Goal: Transaction & Acquisition: Download file/media

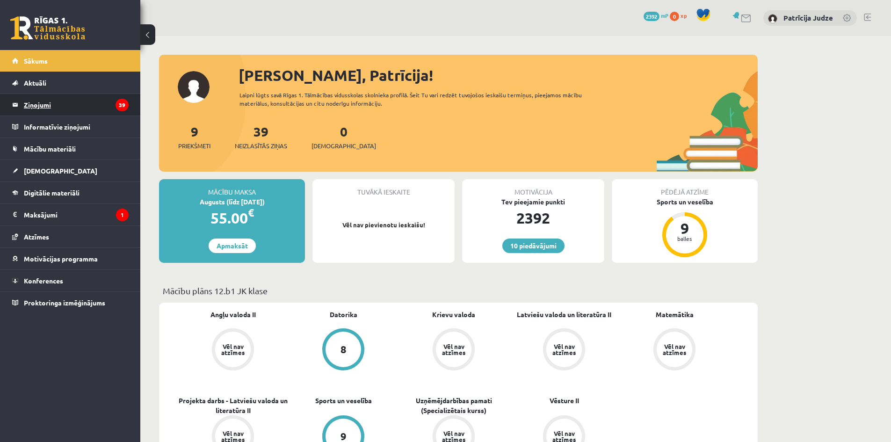
click at [110, 103] on legend "Ziņojumi 39" at bounding box center [76, 105] width 105 height 22
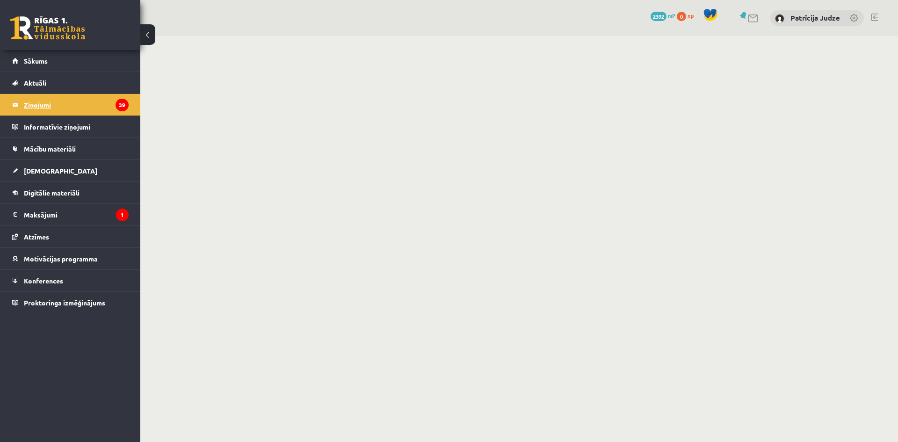
click at [110, 103] on legend "Ziņojumi 39" at bounding box center [76, 105] width 105 height 22
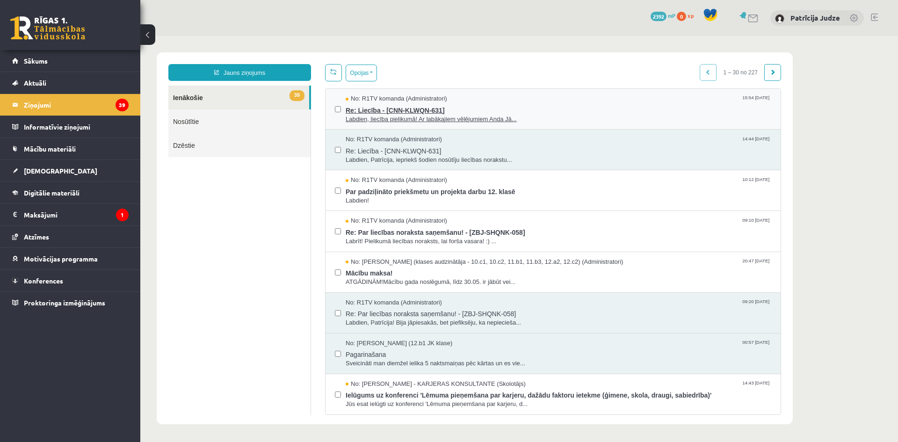
click at [417, 118] on span "Labdien, liecība pielikumā! Ar labākajiem vēlējumiem Anda Jā..." at bounding box center [559, 119] width 426 height 9
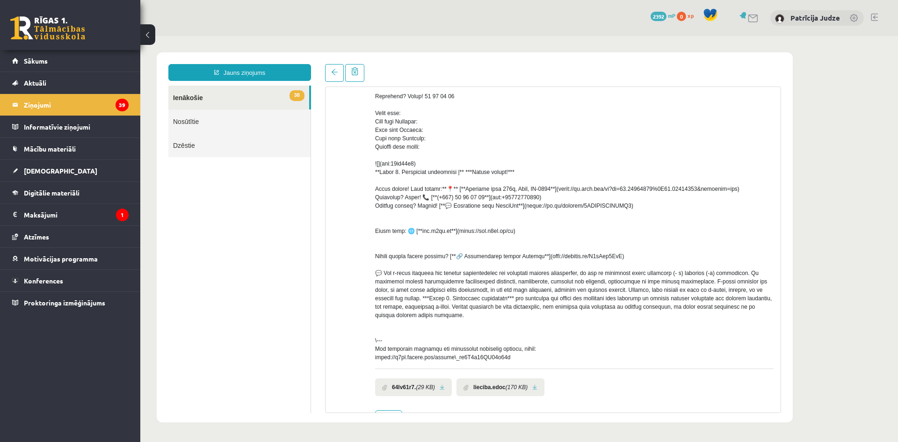
scroll to position [202, 0]
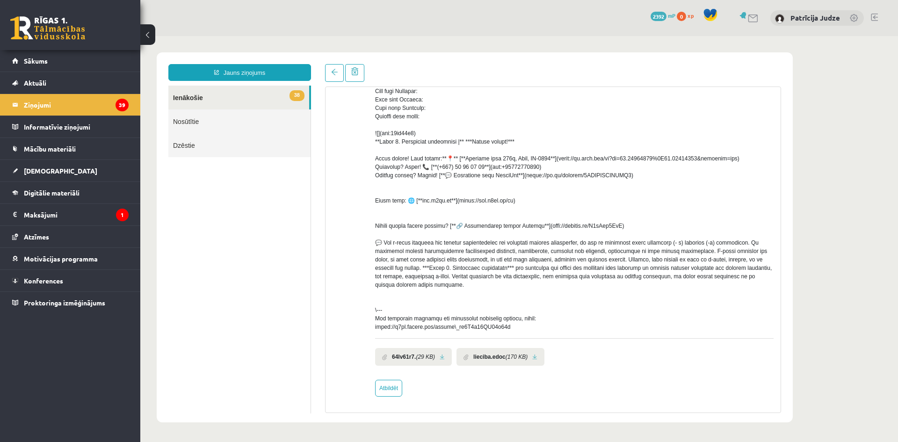
click at [532, 355] on link at bounding box center [534, 357] width 5 height 6
click at [327, 77] on link at bounding box center [334, 73] width 19 height 18
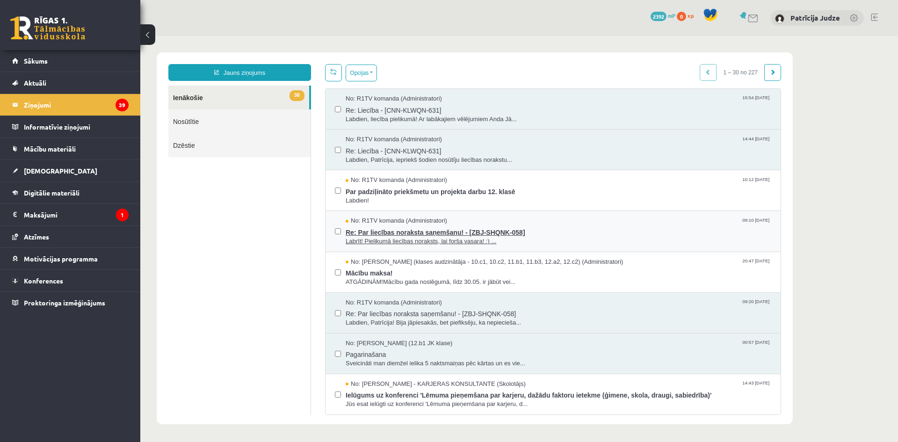
scroll to position [0, 0]
click at [391, 234] on span "Re: Par liecības noraksta saņemšanu! - [ZBJ-SHQNK-058]" at bounding box center [559, 231] width 426 height 12
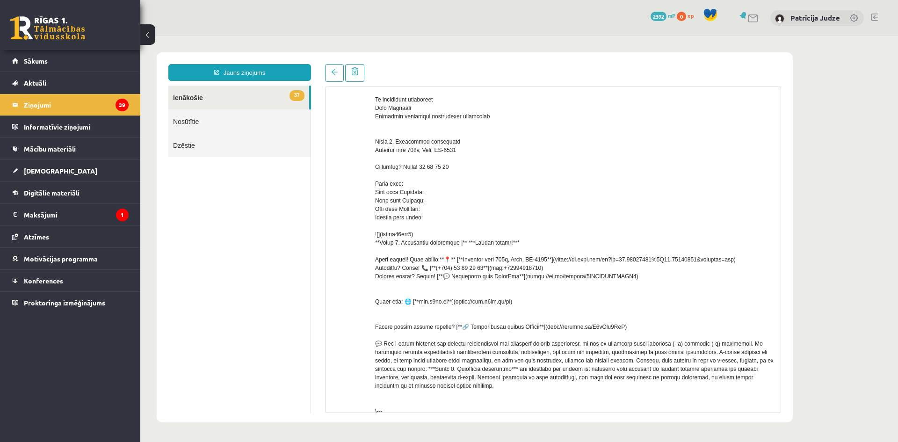
scroll to position [90, 0]
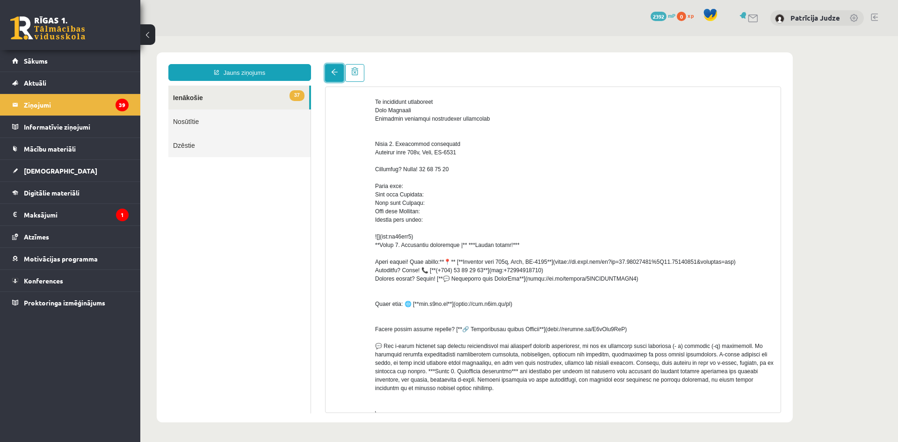
click at [331, 67] on link at bounding box center [334, 73] width 19 height 18
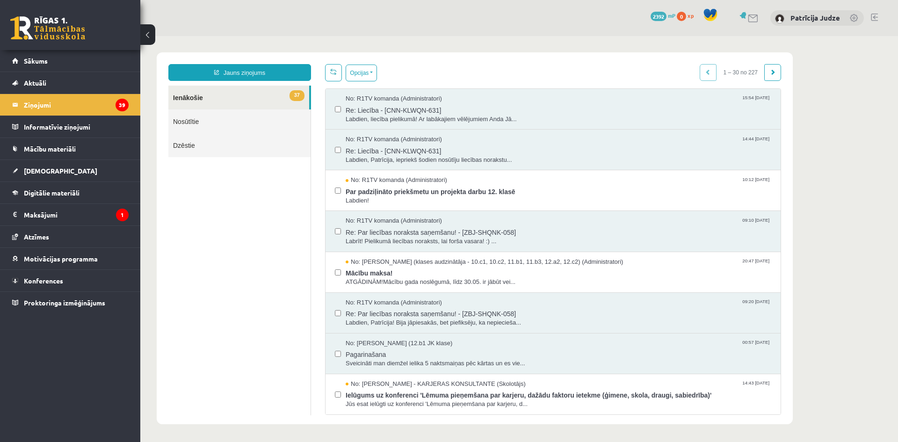
scroll to position [0, 0]
click at [396, 141] on span "No: R1TV komanda (Administratori)" at bounding box center [394, 139] width 96 height 9
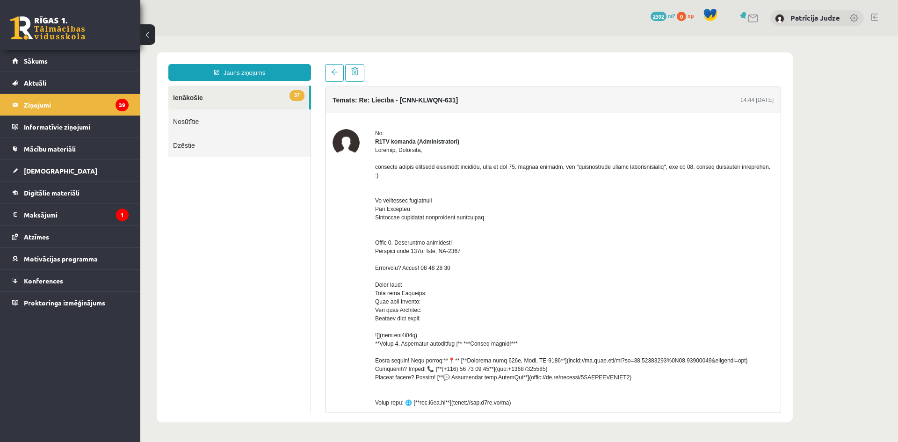
scroll to position [202, 0]
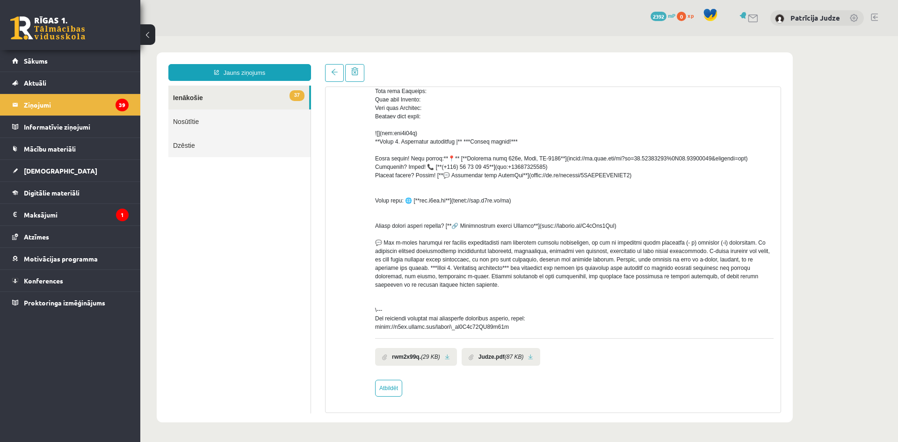
click at [492, 356] on b "Judze.pdf" at bounding box center [492, 357] width 26 height 8
click at [526, 357] on li "Judze.pdf (87 KB)" at bounding box center [501, 357] width 79 height 18
click at [514, 362] on li "Judze.pdf (87 KB)" at bounding box center [501, 357] width 79 height 18
click at [528, 356] on link at bounding box center [530, 357] width 5 height 6
